Goal: Find specific page/section: Find specific page/section

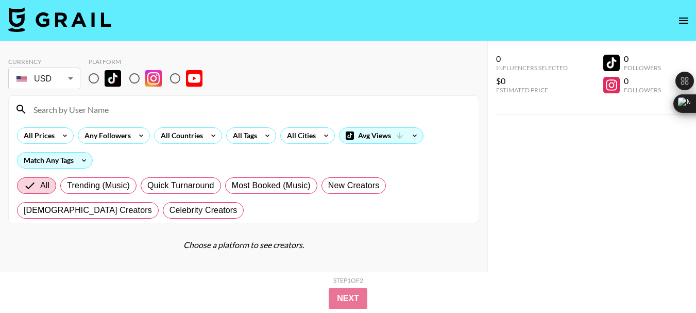
click at [174, 81] on input "radio" at bounding box center [175, 78] width 22 height 22
radio input "true"
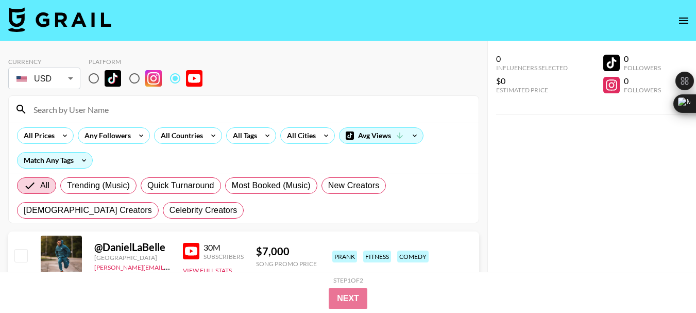
click at [68, 111] on input at bounding box center [249, 109] width 445 height 16
paste input "@marrkadams89"
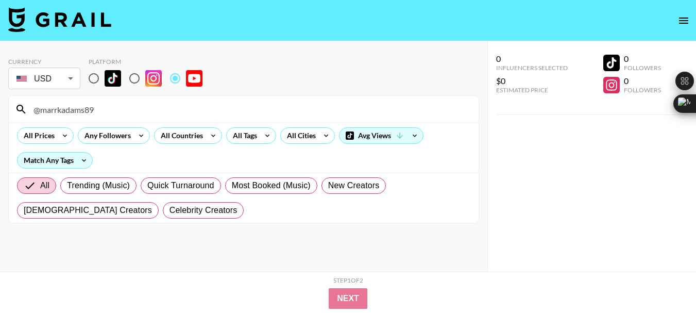
type input "@marrkadams89"
click at [65, 114] on input "@marrkadams89" at bounding box center [249, 109] width 445 height 16
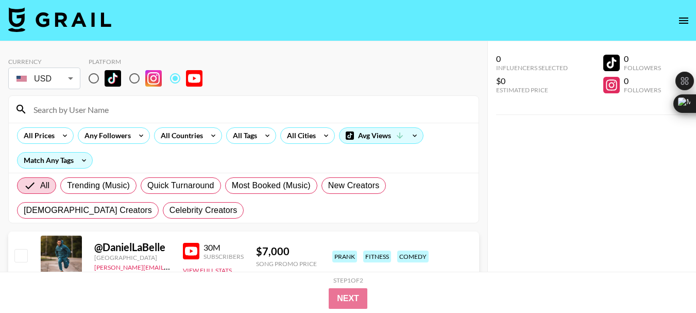
paste input "@JoshJohnsonComedy"
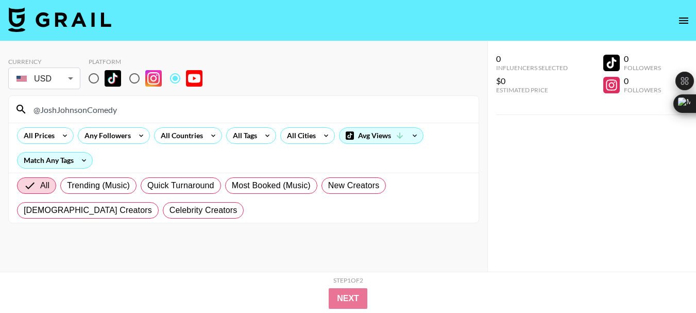
type input "@JoshJohnsonComedy"
click at [103, 113] on input "@JoshJohnsonComedy" at bounding box center [249, 109] width 445 height 16
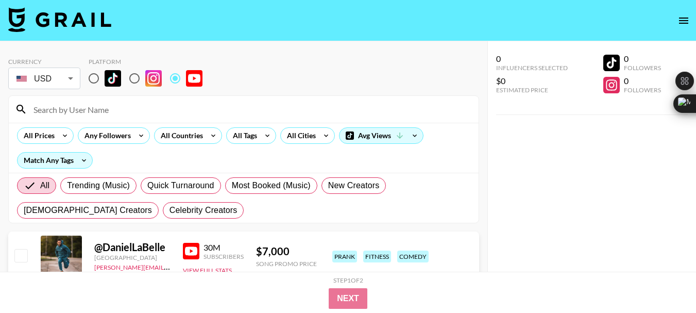
paste input "@tailopez"
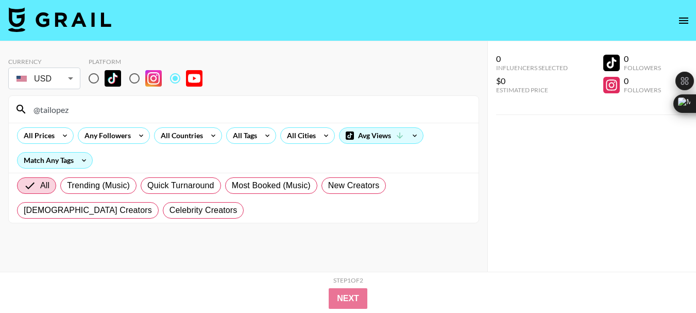
type input "@tailopez"
click at [43, 112] on input "@tailopez" at bounding box center [249, 109] width 445 height 16
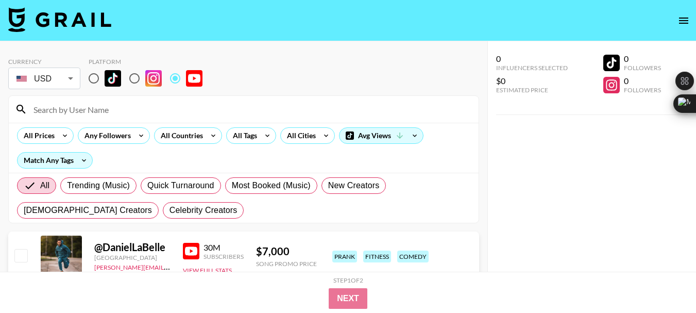
paste input "@KennaMarie"
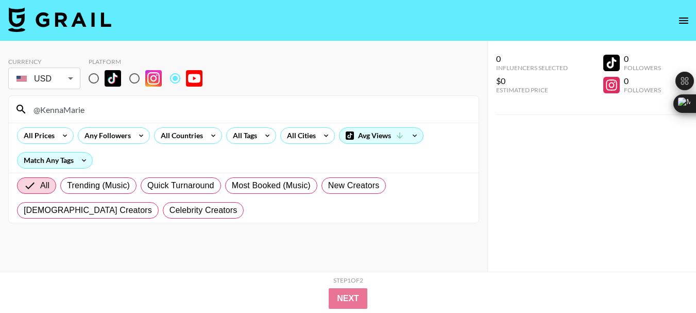
type input "@KennaMarie"
click at [64, 103] on input "@KennaMarie" at bounding box center [249, 109] width 445 height 16
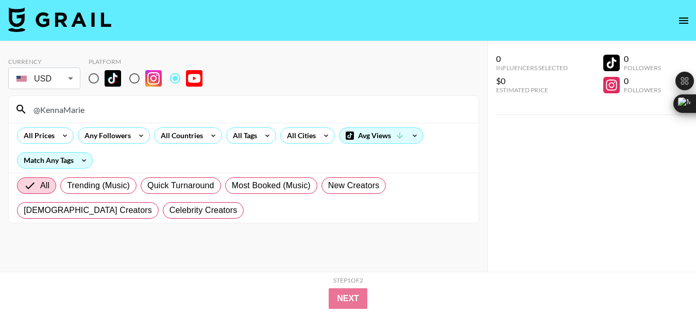
click at [64, 103] on input "@KennaMarie" at bounding box center [249, 109] width 445 height 16
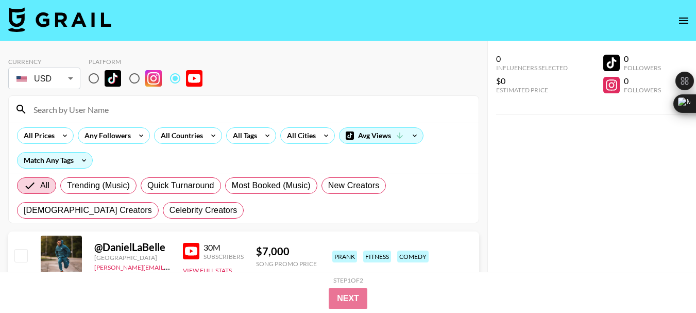
paste input "@davejeltema3"
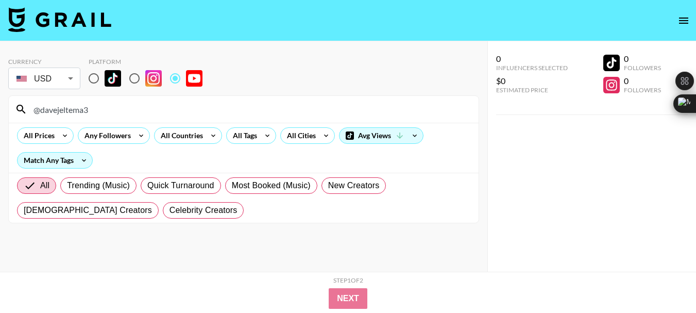
type input "@davejeltema3"
click at [79, 115] on input "@davejeltema3" at bounding box center [249, 109] width 445 height 16
click at [79, 114] on input "@davejeltema3" at bounding box center [249, 109] width 445 height 16
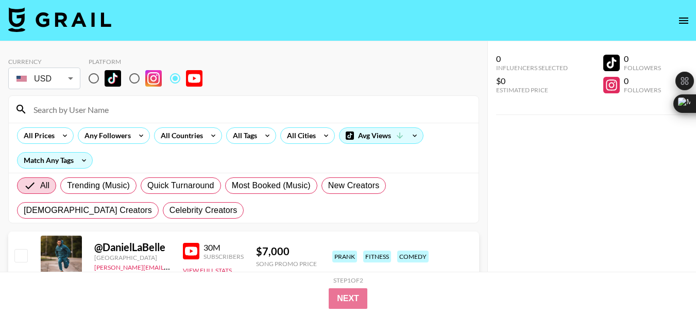
paste input "@danthecreatr"
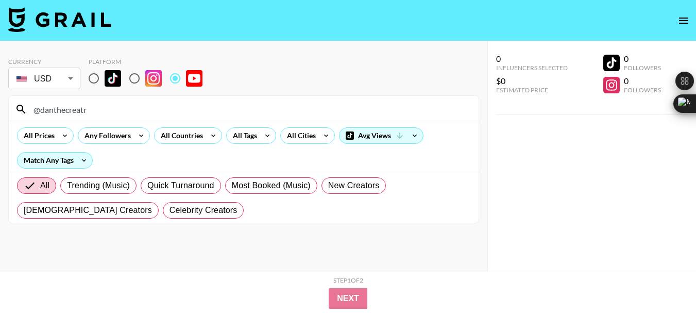
type input "@danthecreatr"
click at [51, 112] on input "@danthecreatr" at bounding box center [249, 109] width 445 height 16
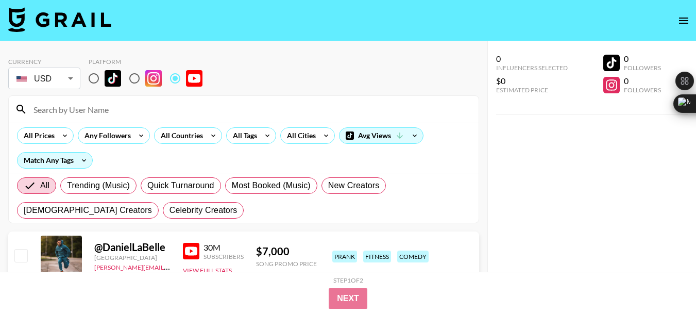
paste input "@vidIQ"
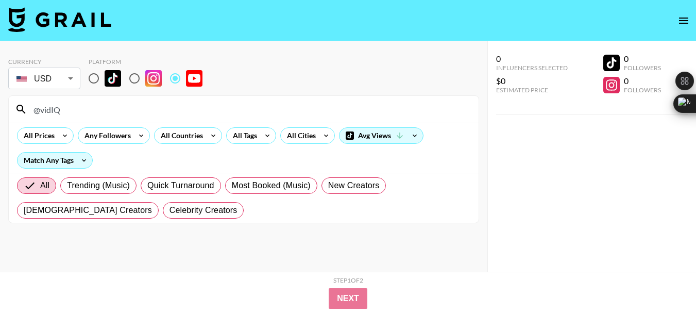
type input "@vidIQ"
click at [47, 111] on input "@vidIQ" at bounding box center [249, 109] width 445 height 16
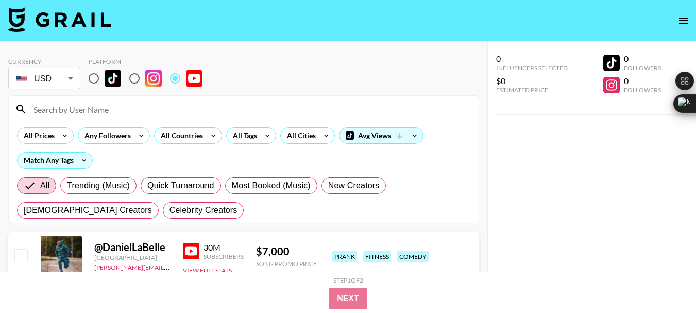
paste input "@ThatNateBlack"
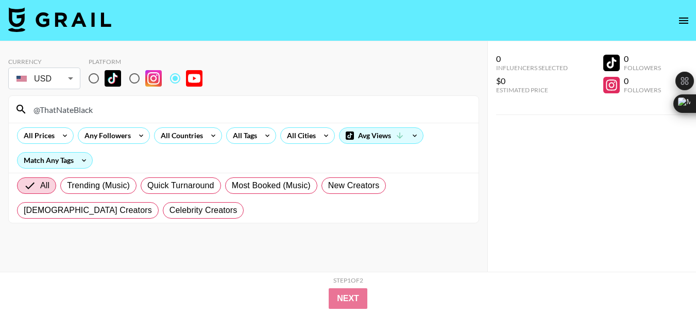
type input "@ThatNateBlack"
click at [72, 103] on input "@ThatNateBlack" at bounding box center [249, 109] width 445 height 16
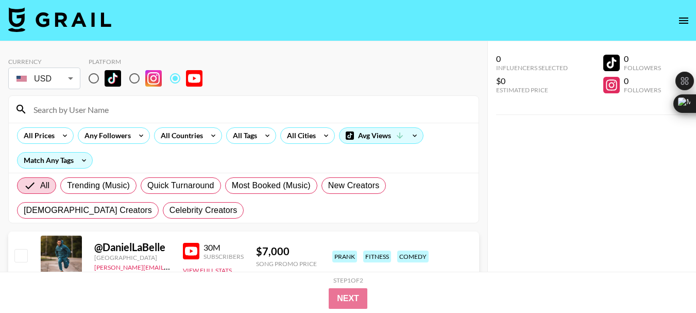
paste input "@AprilynneAlter"
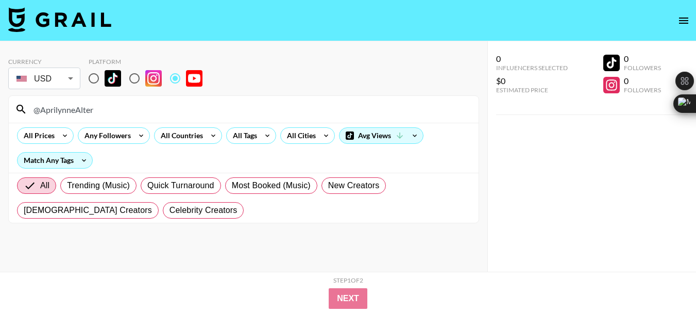
type input "@AprilynneAlter"
click at [71, 113] on input "@AprilynneAlter" at bounding box center [249, 109] width 445 height 16
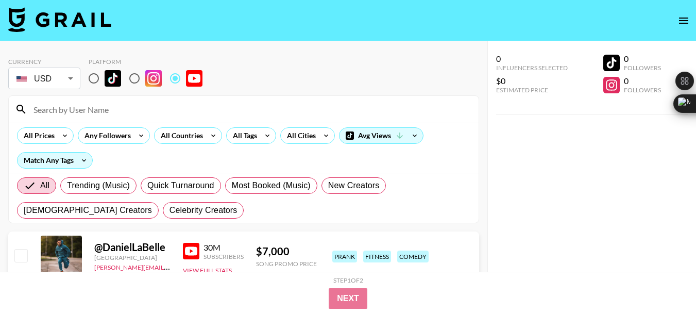
paste input "@GavinHerman"
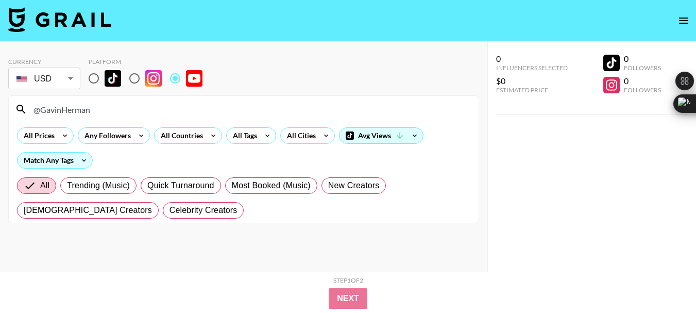
type input "@GavinHerman"
click at [74, 111] on input "@GavinHerman" at bounding box center [249, 109] width 445 height 16
drag, startPoint x: 74, startPoint y: 111, endPoint x: 67, endPoint y: 107, distance: 7.9
click at [73, 111] on input "@GavinHerman" at bounding box center [249, 109] width 445 height 16
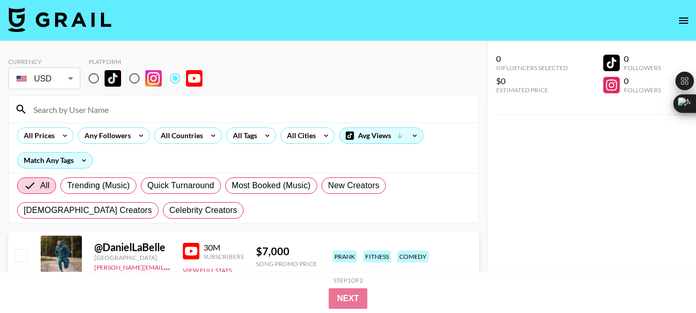
paste input "@CalebBoxxMedia"
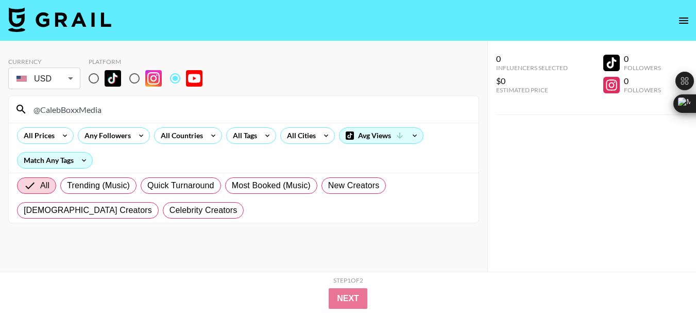
type input "@CalebBoxxMedia"
